Goal: Information Seeking & Learning: Learn about a topic

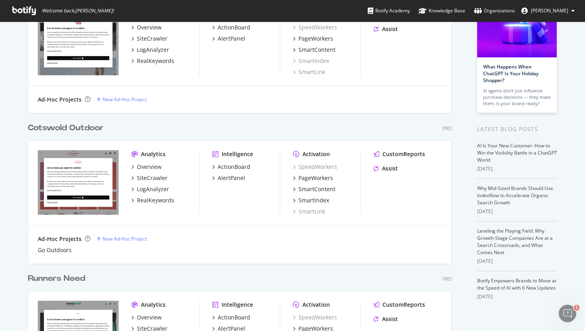
click at [109, 166] on img "grid" at bounding box center [78, 182] width 81 height 65
click at [151, 168] on div "Overview" at bounding box center [149, 167] width 25 height 8
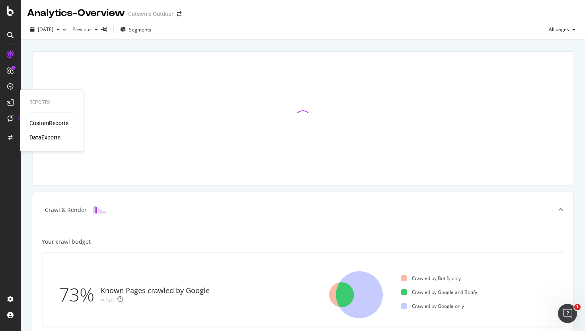
click at [46, 124] on div "CustomReports" at bounding box center [48, 123] width 39 height 8
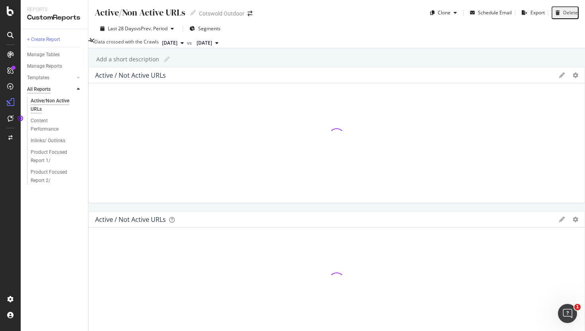
click at [43, 89] on div "All Reports" at bounding box center [38, 89] width 23 height 8
click at [77, 79] on icon at bounding box center [78, 77] width 3 height 5
click at [54, 90] on div "AI Bots in Search" at bounding box center [49, 89] width 36 height 8
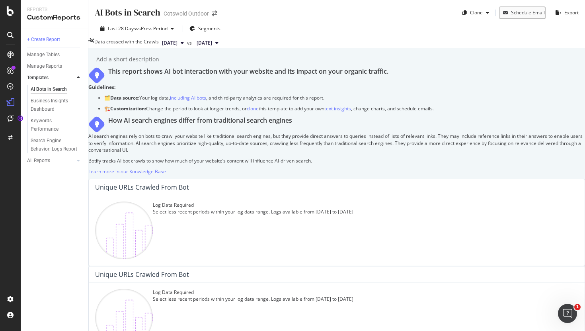
click at [184, 47] on button "[DATE]" at bounding box center [173, 43] width 28 height 10
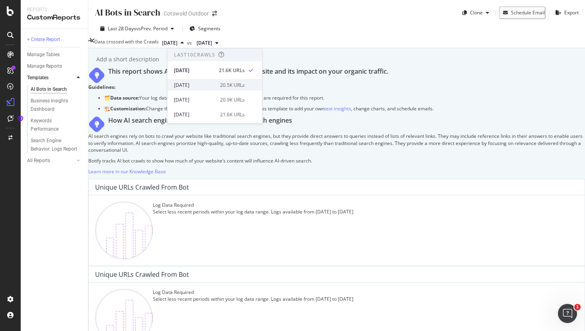
click at [188, 83] on div "[DATE]" at bounding box center [194, 84] width 41 height 7
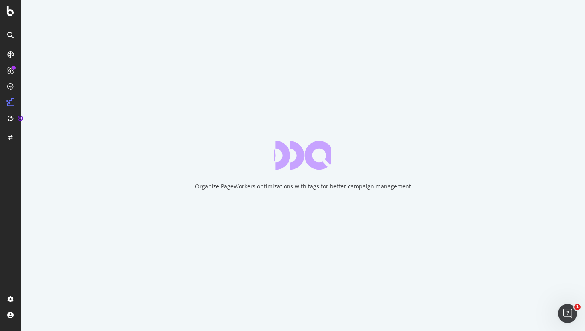
click at [396, 155] on div "Organize PageWorkers optimizations with tags for better campaign management" at bounding box center [303, 165] width 565 height 331
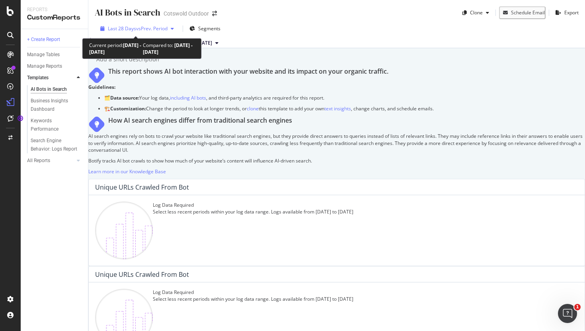
click at [161, 29] on span "vs Prev. Period" at bounding box center [151, 28] width 31 height 7
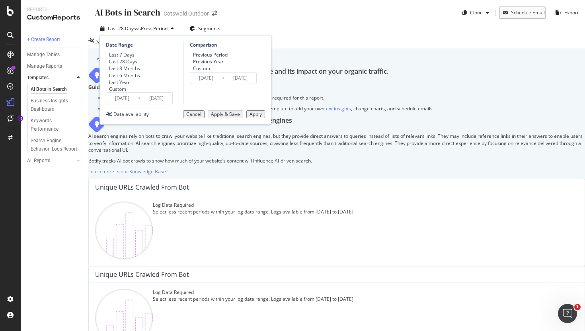
click at [196, 65] on div "Previous Year" at bounding box center [209, 61] width 38 height 7
type input "[DATE]"
click at [252, 117] on div "Apply" at bounding box center [256, 115] width 12 height 6
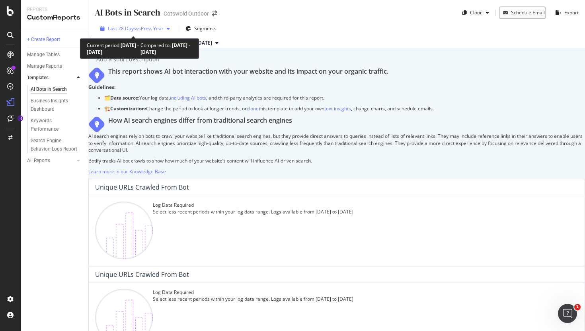
click at [153, 29] on span "vs Prev. Year" at bounding box center [149, 28] width 27 height 7
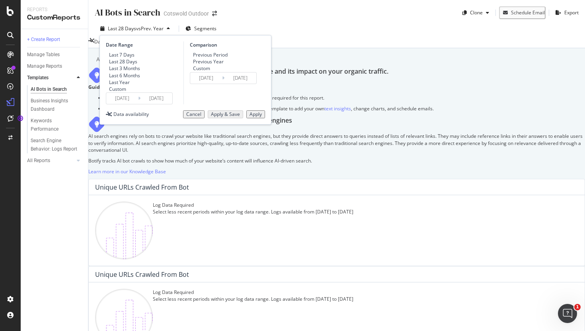
click at [135, 79] on div "Last 6 Months" at bounding box center [124, 75] width 31 height 7
type input "[DATE]"
click at [256, 117] on div "Apply" at bounding box center [256, 115] width 12 height 6
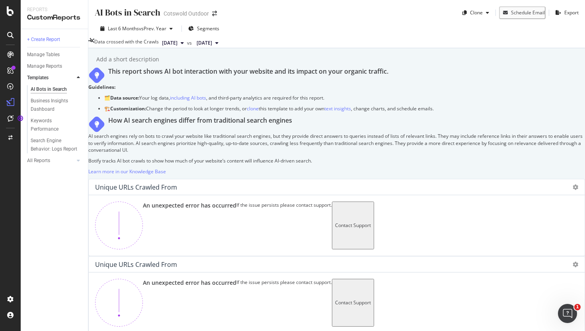
click at [212, 46] on span "[DATE]" at bounding box center [205, 42] width 16 height 7
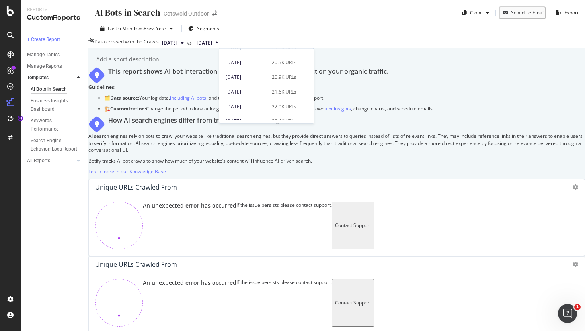
click at [176, 39] on span "[DATE]" at bounding box center [170, 42] width 16 height 7
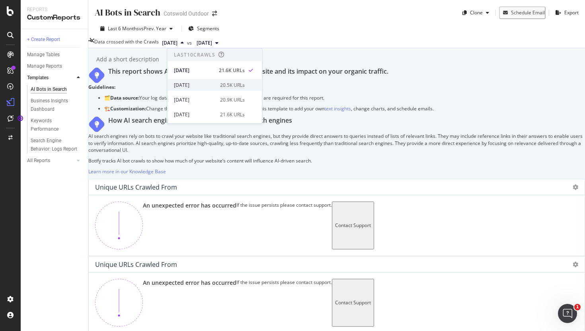
click at [194, 88] on div "[DATE]" at bounding box center [194, 84] width 41 height 7
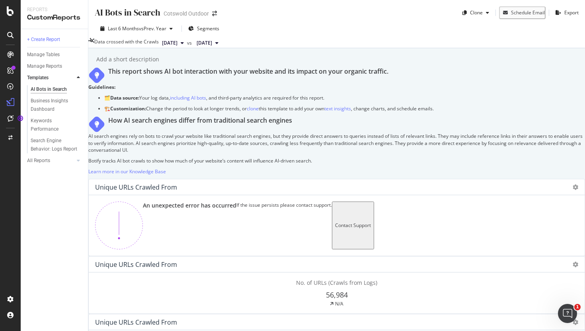
click at [212, 46] on span "[DATE]" at bounding box center [205, 42] width 16 height 7
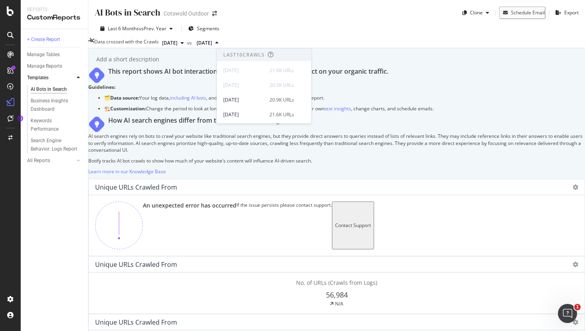
click at [178, 41] on span "[DATE]" at bounding box center [170, 42] width 16 height 7
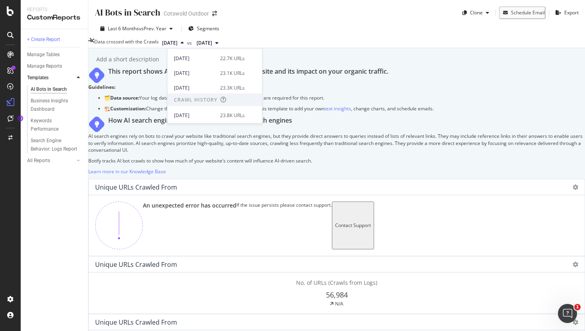
scroll to position [131, 0]
click at [199, 76] on div "[DATE] 23.3K URLs" at bounding box center [215, 73] width 95 height 12
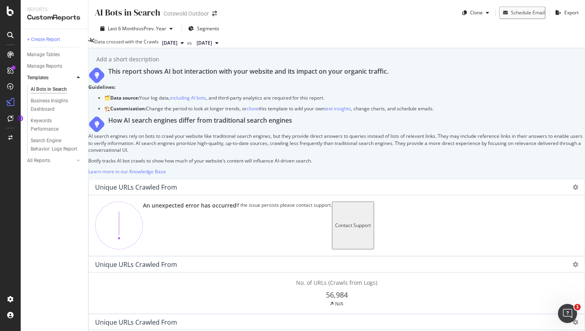
click at [222, 47] on button "[DATE]" at bounding box center [208, 43] width 28 height 10
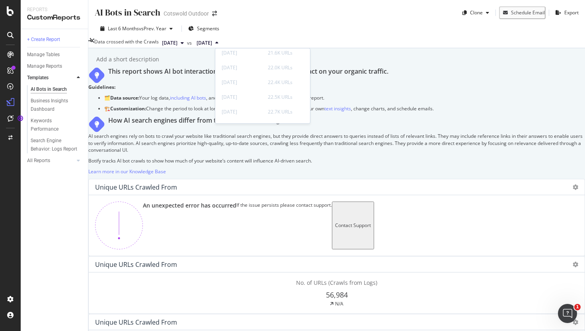
scroll to position [142, 0]
click at [251, 88] on div "[DATE]" at bounding box center [242, 88] width 41 height 7
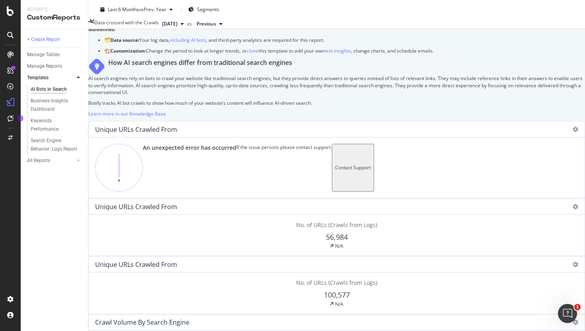
scroll to position [27, 0]
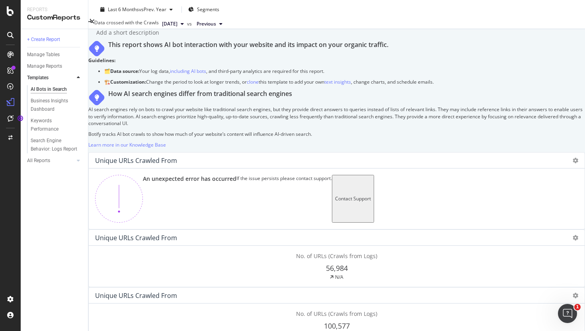
click at [194, 33] on div "Add a short description Add a short description" at bounding box center [340, 33] width 489 height 12
click at [194, 29] on div "Add a short description Add a short description" at bounding box center [340, 33] width 489 height 12
click at [178, 25] on span "[DATE]" at bounding box center [170, 23] width 16 height 7
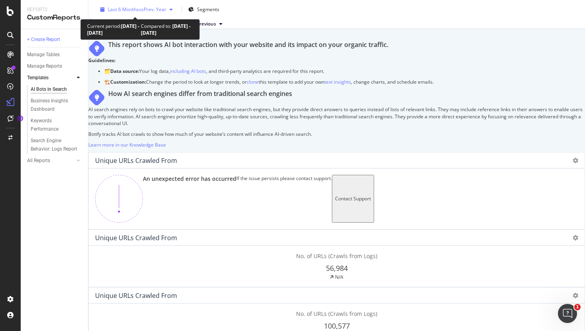
click at [170, 10] on icon "button" at bounding box center [171, 9] width 3 height 5
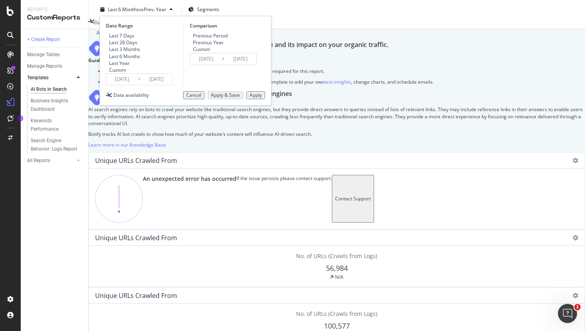
click at [133, 44] on div "Last 28 Days" at bounding box center [123, 42] width 28 height 7
type input "[DATE]"
click at [250, 98] on div "Apply" at bounding box center [256, 95] width 12 height 6
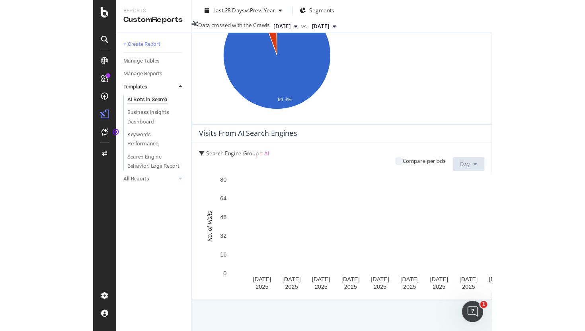
scroll to position [1324, 0]
